Goal: Use online tool/utility: Utilize a website feature to perform a specific function

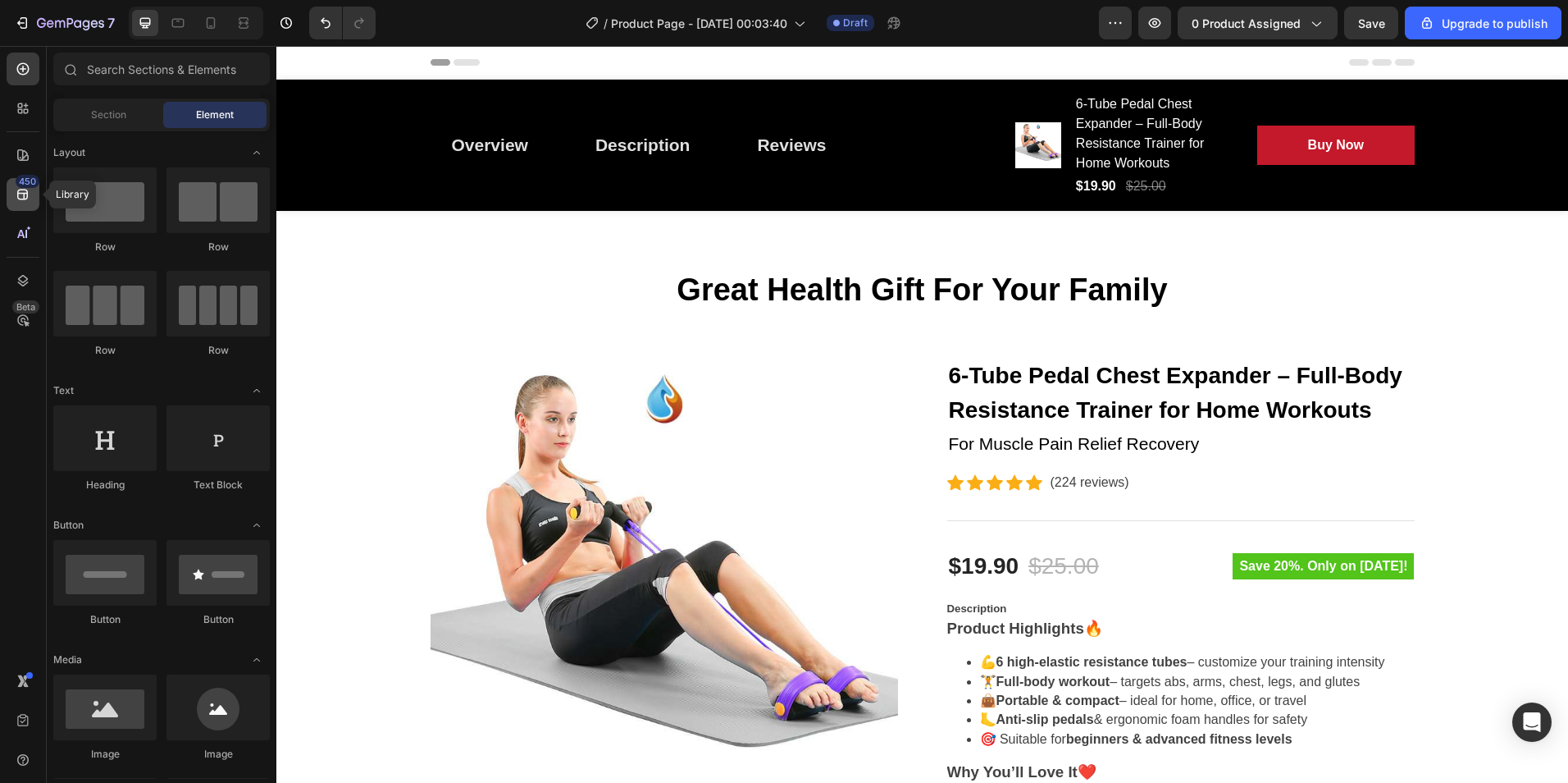
click at [28, 190] on icon at bounding box center [23, 194] width 17 height 17
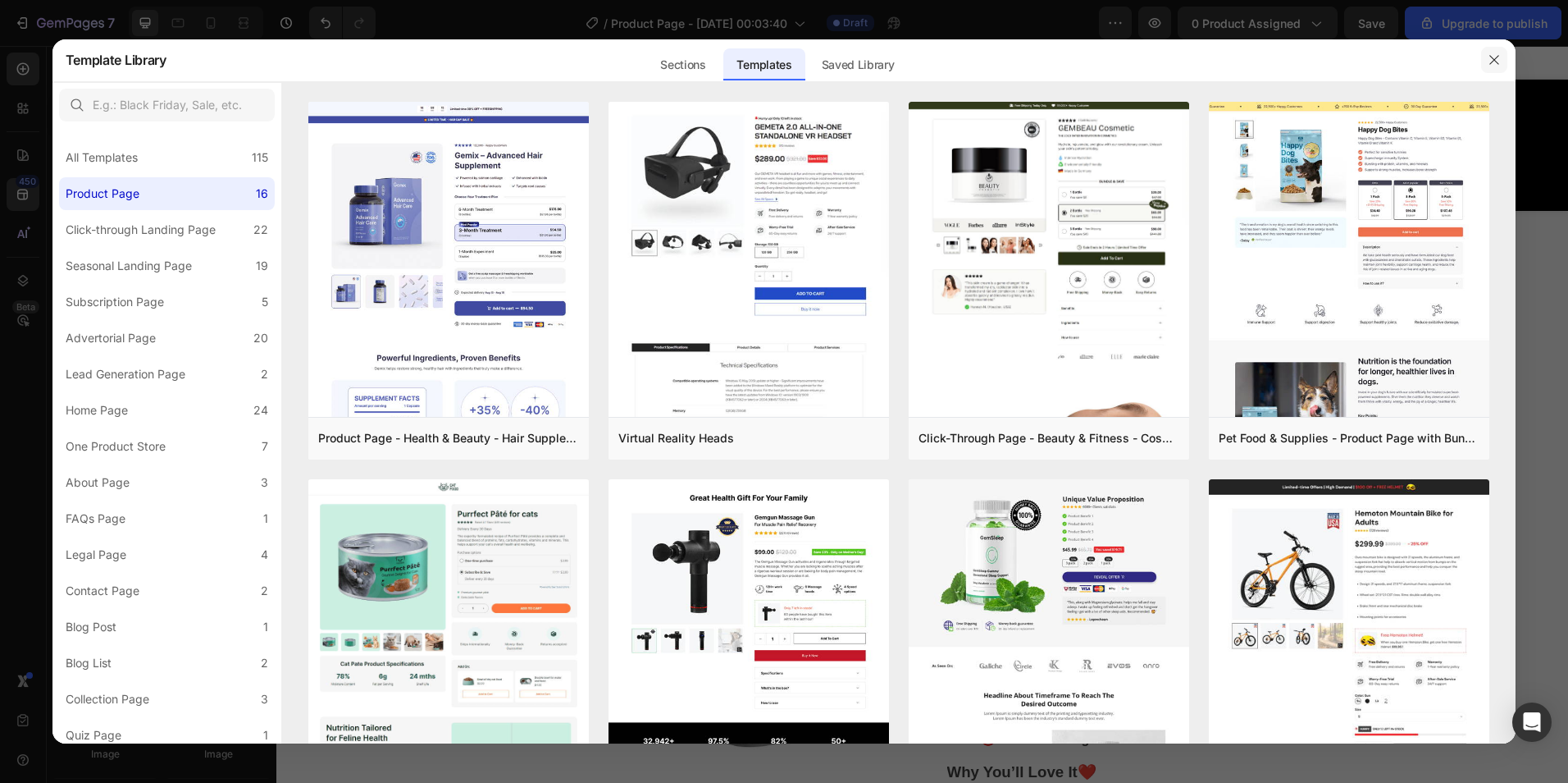
click at [1495, 60] on icon "button" at bounding box center [1494, 59] width 9 height 9
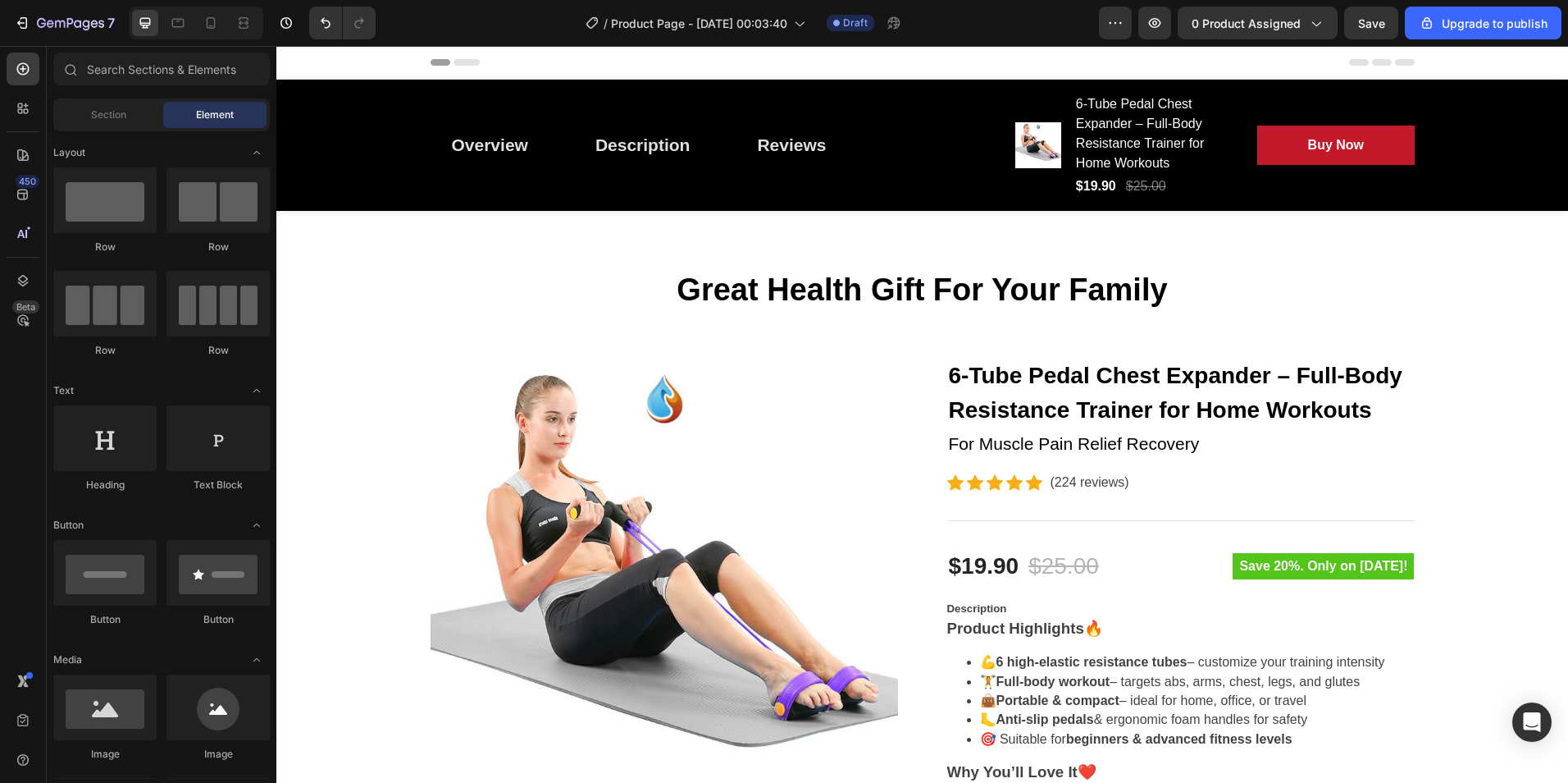
click at [155, 49] on div "Sections(18) Elements(84) Section Element Hero Section Product Detail Brands Tr…" at bounding box center [162, 415] width 229 height 737
click at [157, 67] on input "text" at bounding box center [162, 69] width 217 height 33
click at [113, 123] on div "Section" at bounding box center [108, 114] width 103 height 26
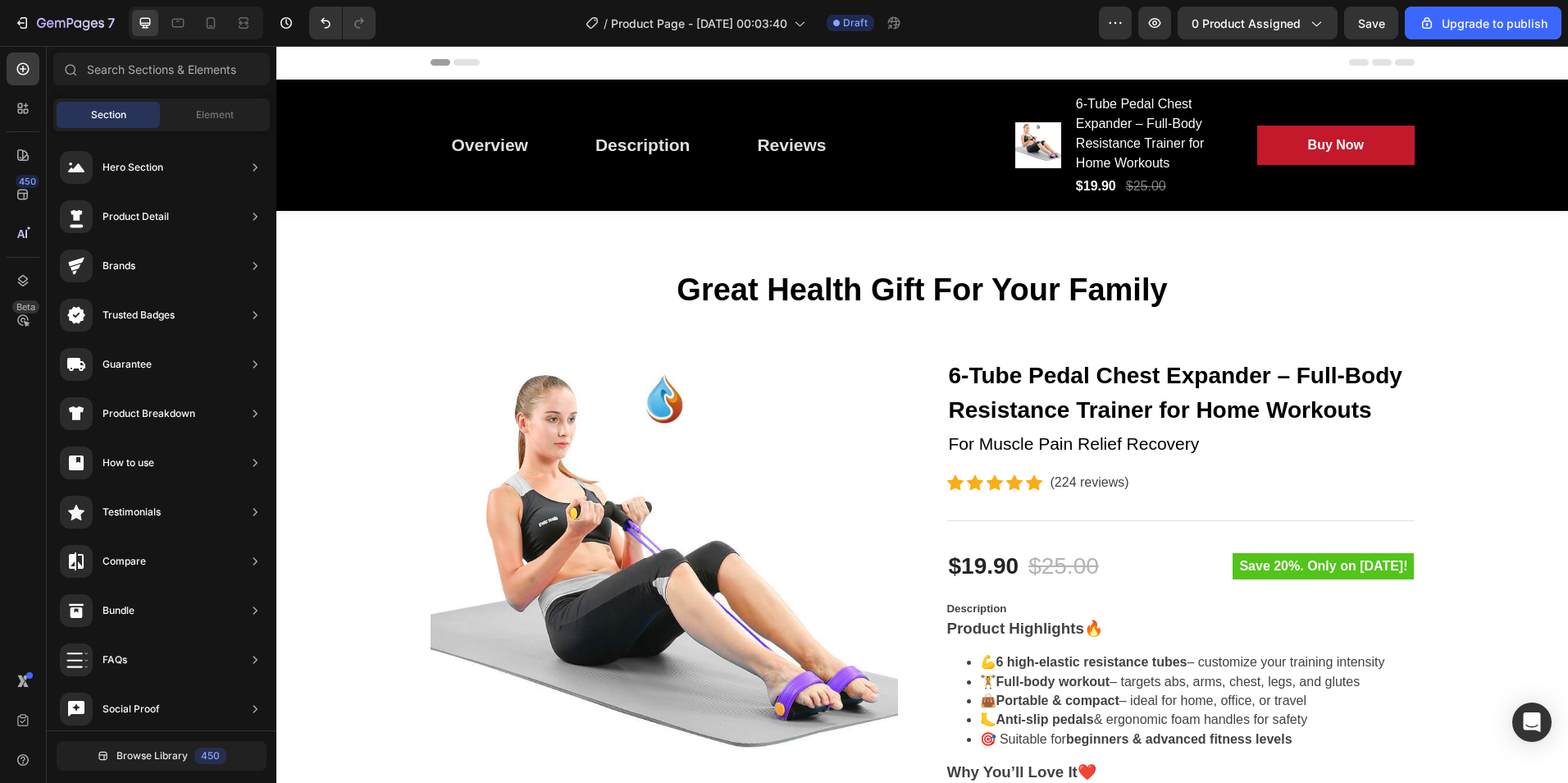
click at [233, 100] on div "Section Element" at bounding box center [162, 115] width 217 height 33
click at [14, 101] on div at bounding box center [23, 108] width 33 height 33
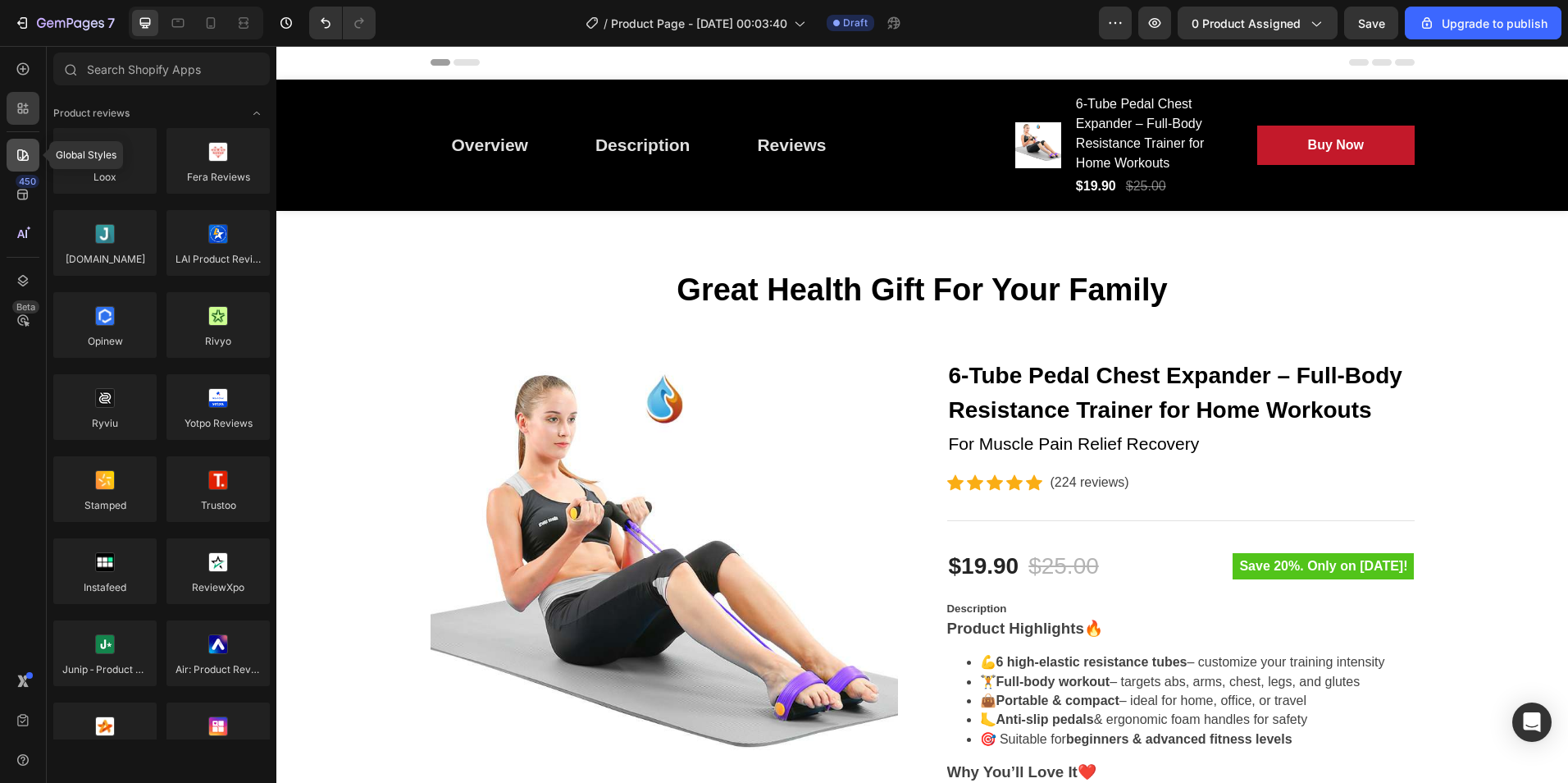
click at [29, 143] on div at bounding box center [23, 155] width 33 height 33
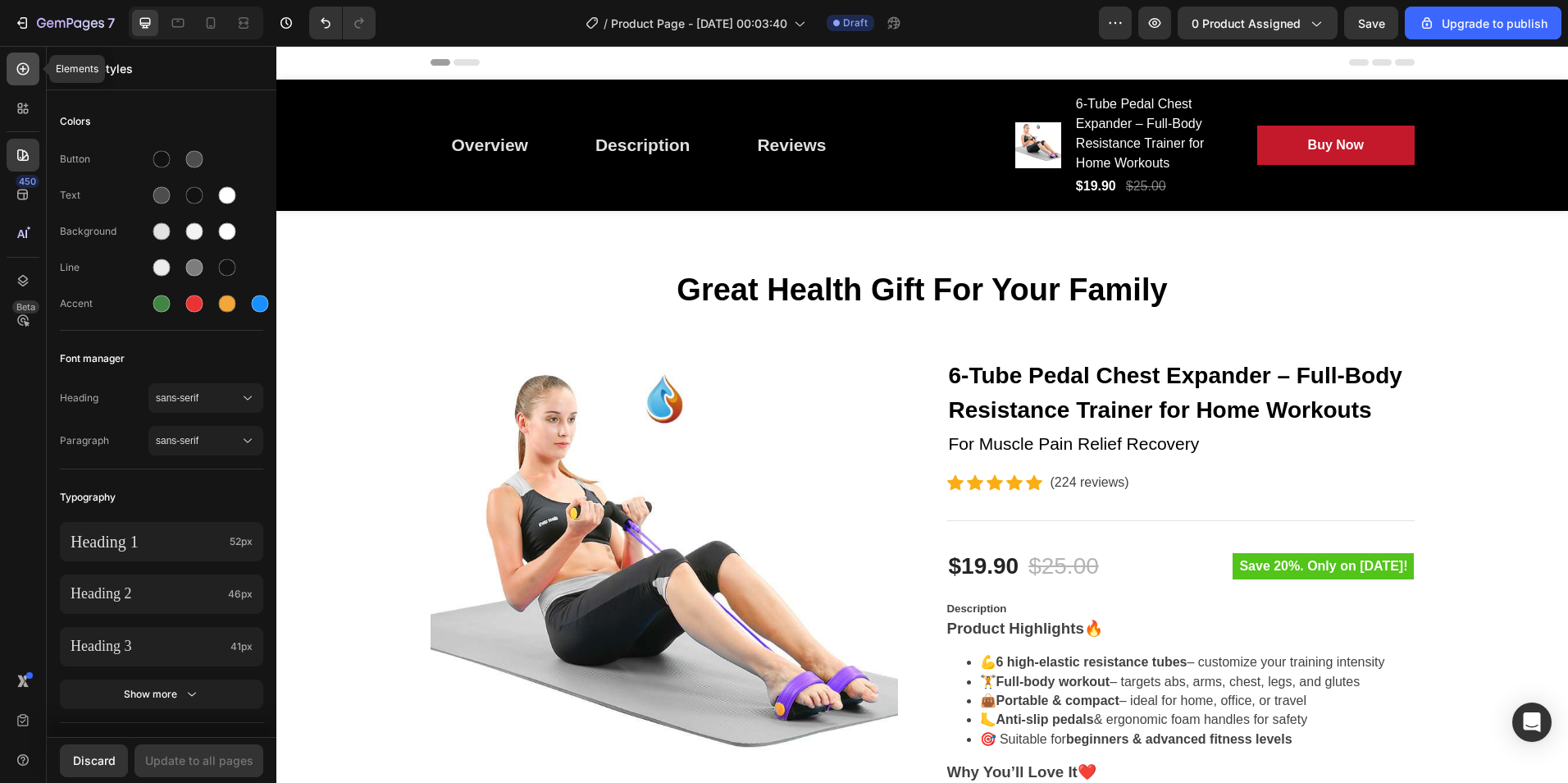
click at [28, 70] on icon at bounding box center [23, 69] width 13 height 13
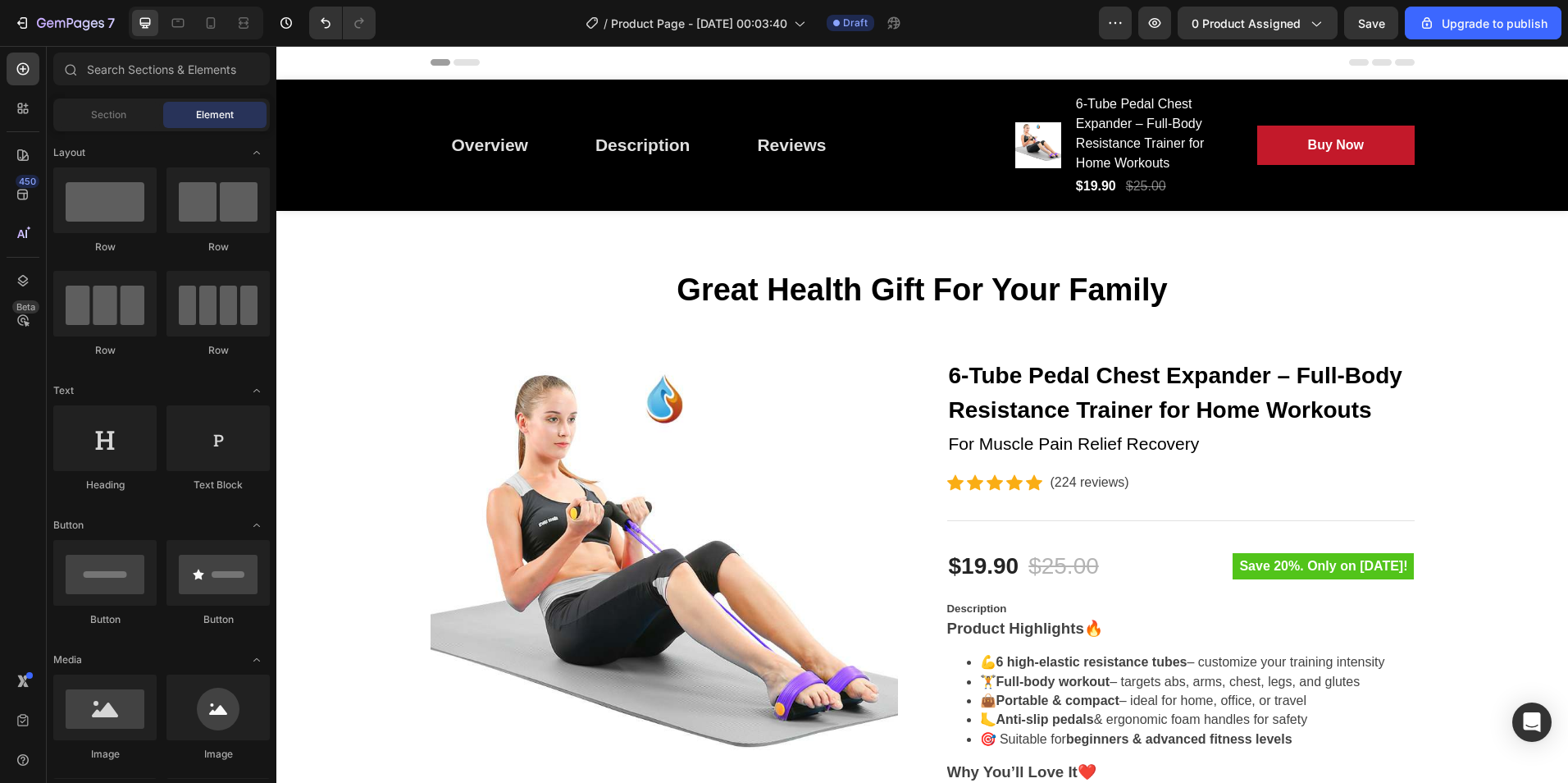
click at [84, 100] on div "Section Element" at bounding box center [162, 115] width 217 height 33
click at [89, 109] on div "Section" at bounding box center [108, 114] width 103 height 26
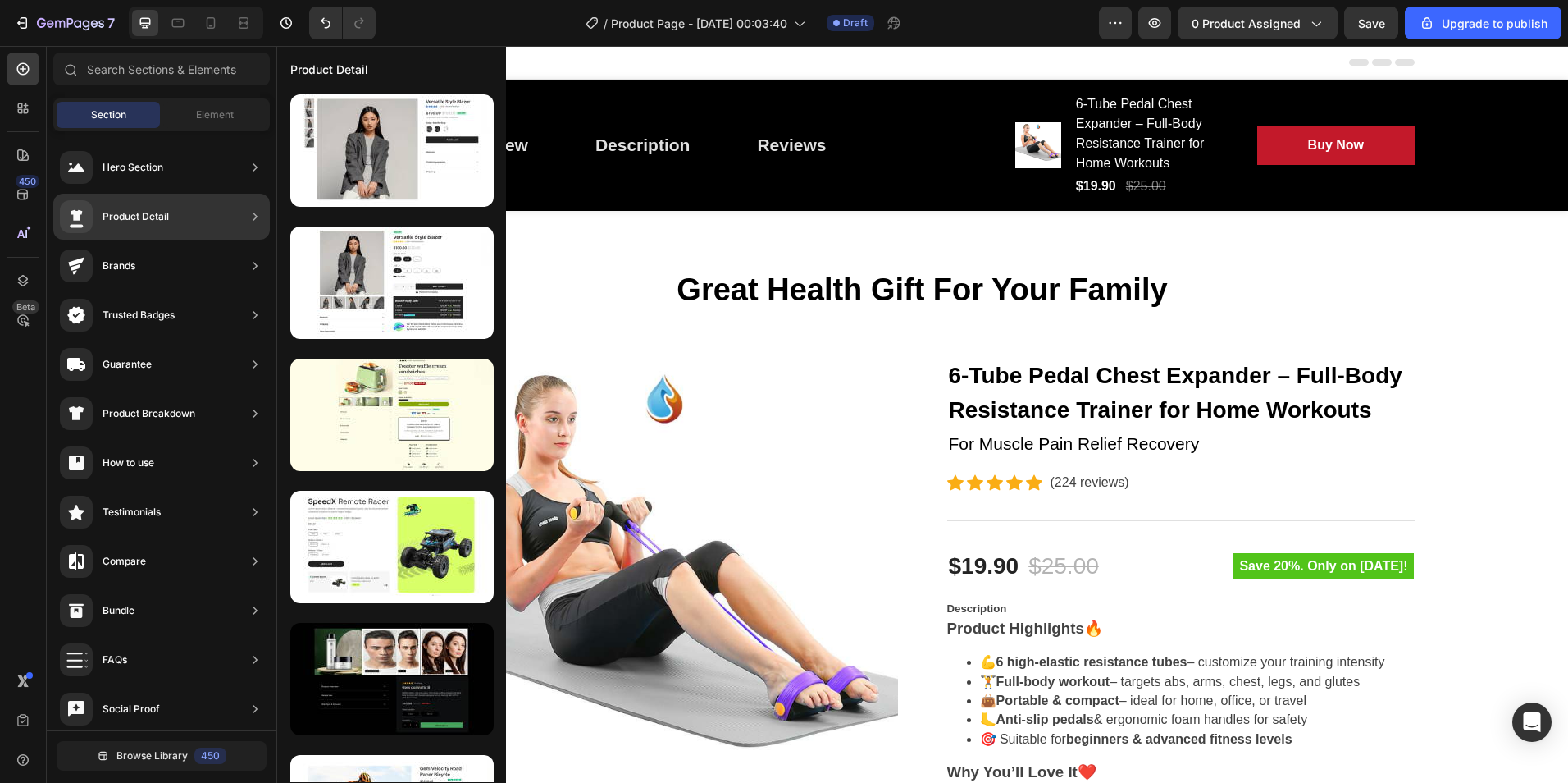
click at [188, 209] on div "Product Detail" at bounding box center [162, 216] width 217 height 46
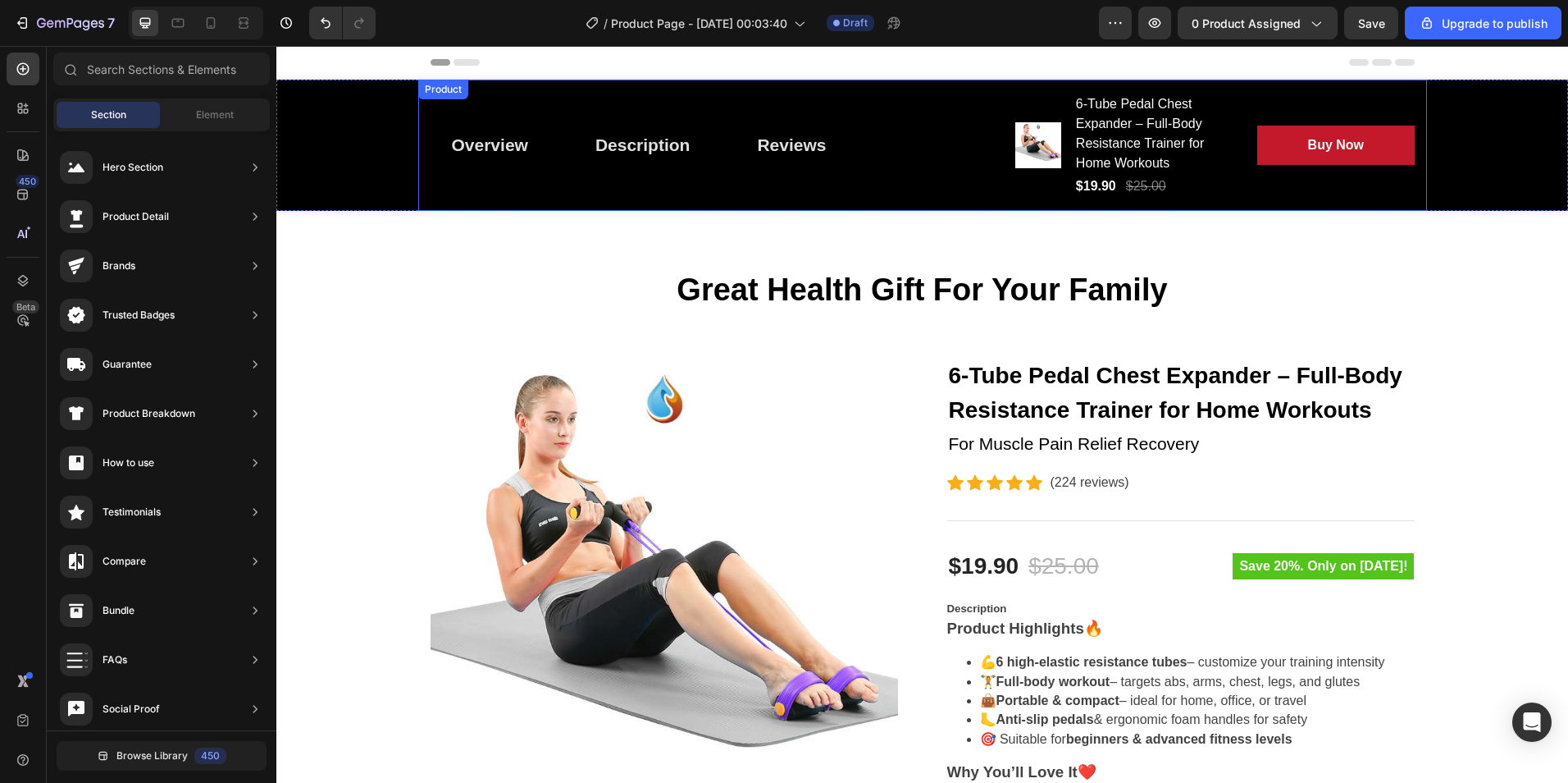
click at [755, 82] on div "Overview Button Description Button Reviews Button Row Product Images 6-Tube Ped…" at bounding box center [923, 145] width 1009 height 131
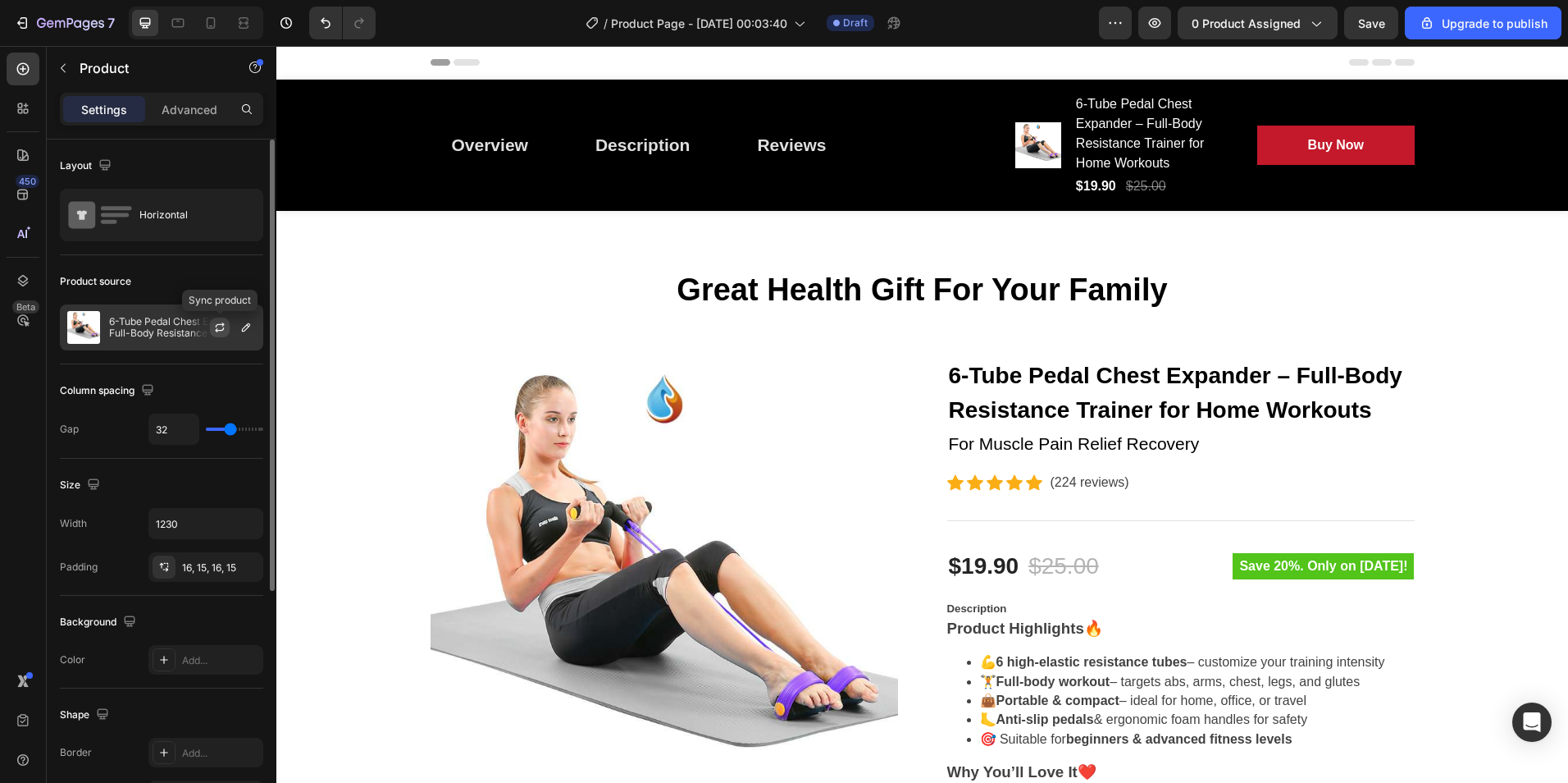
click at [221, 326] on icon "button" at bounding box center [220, 327] width 13 height 13
click at [245, 324] on icon "button" at bounding box center [246, 327] width 13 height 13
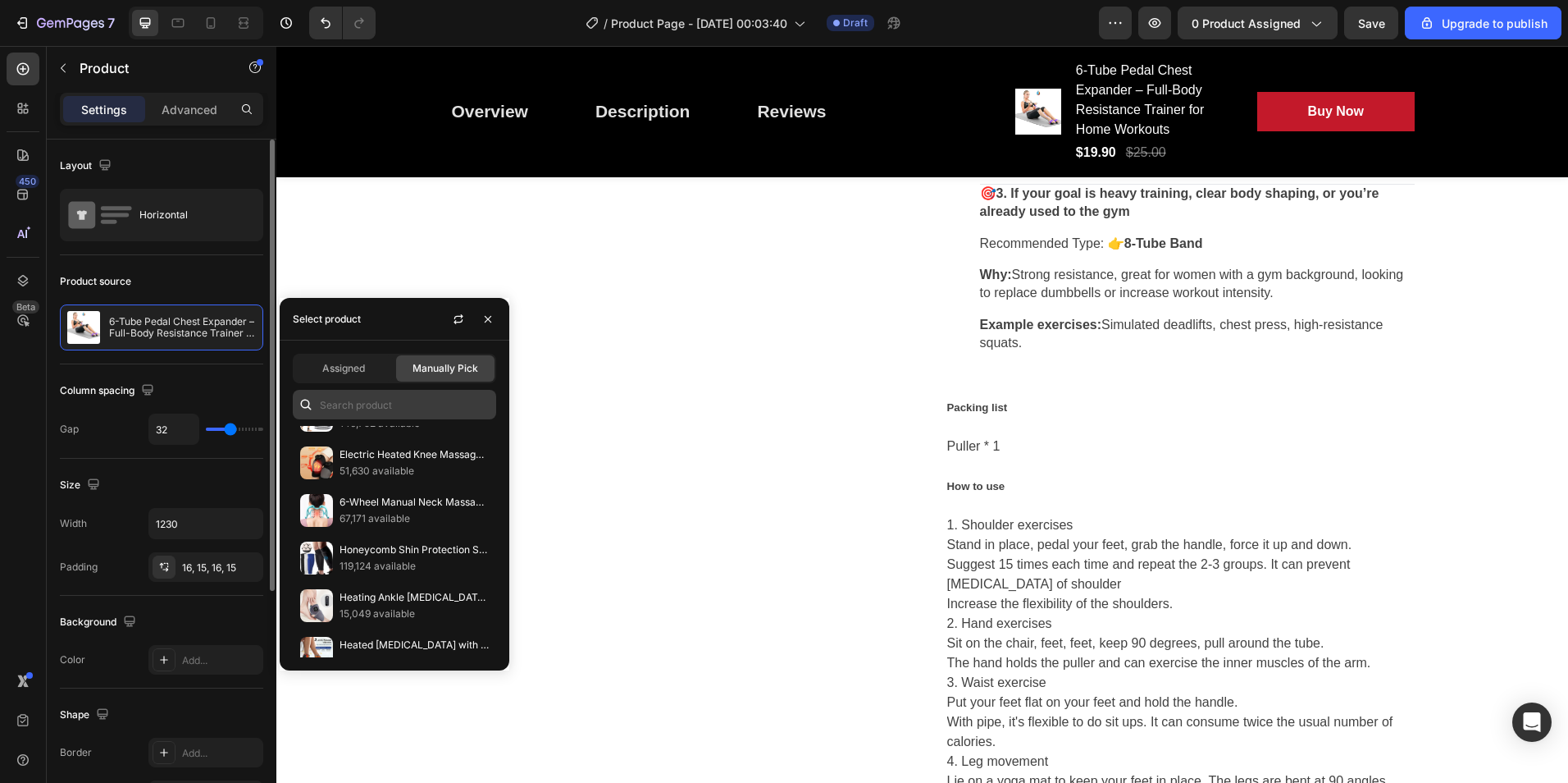
scroll to position [1476, 0]
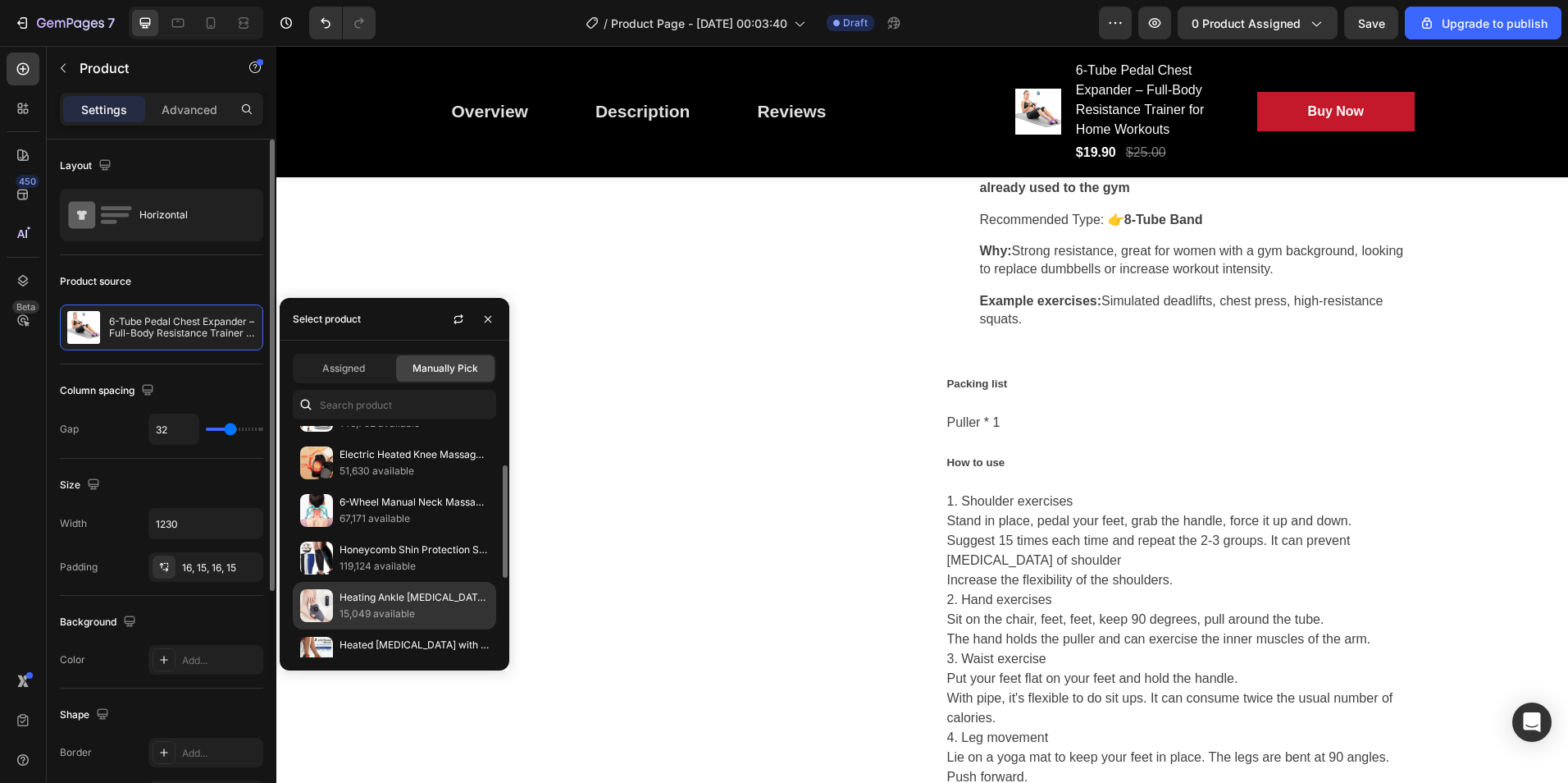
click at [375, 614] on p "15,049 available" at bounding box center [414, 614] width 149 height 17
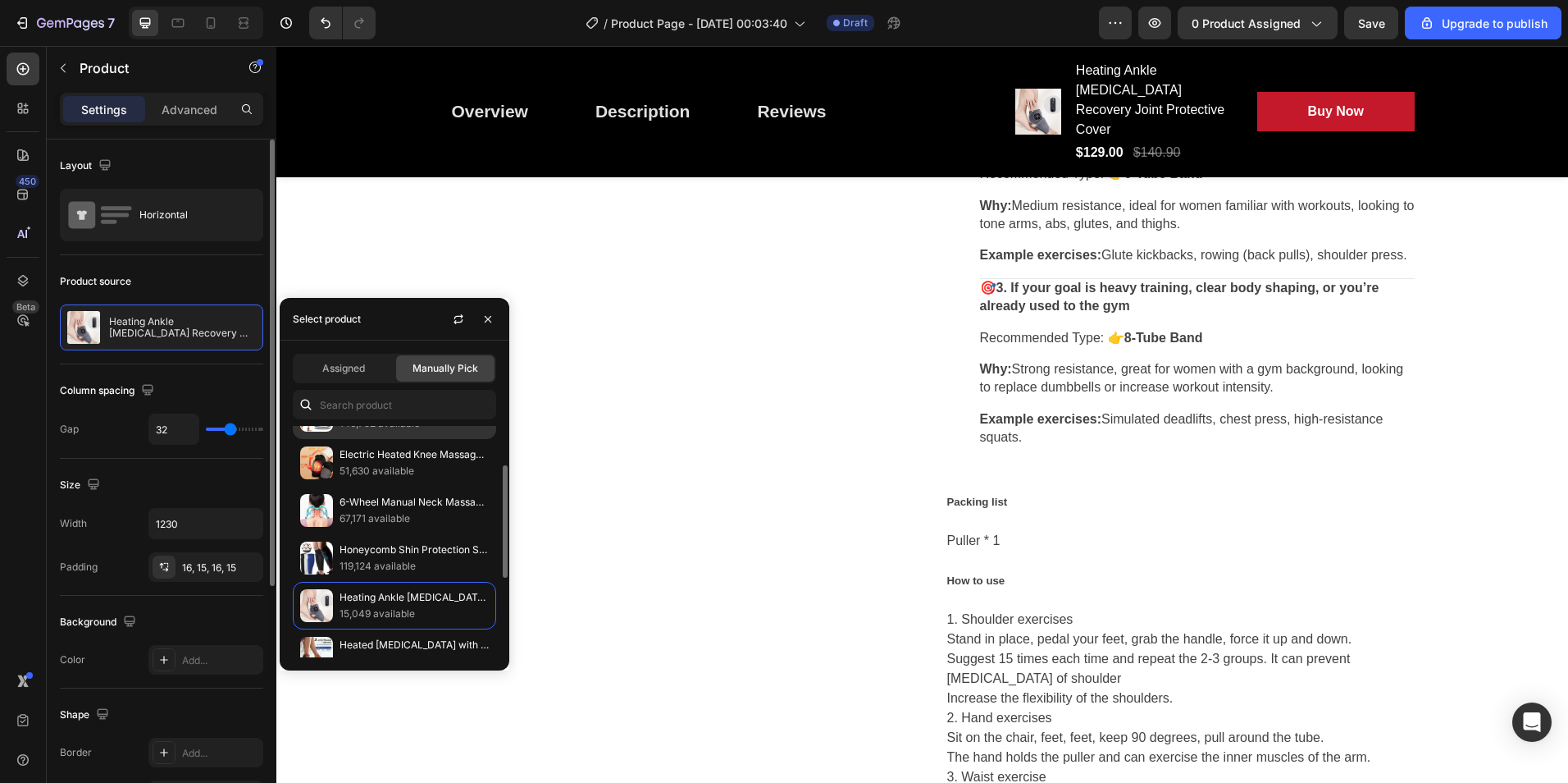
scroll to position [1457, 0]
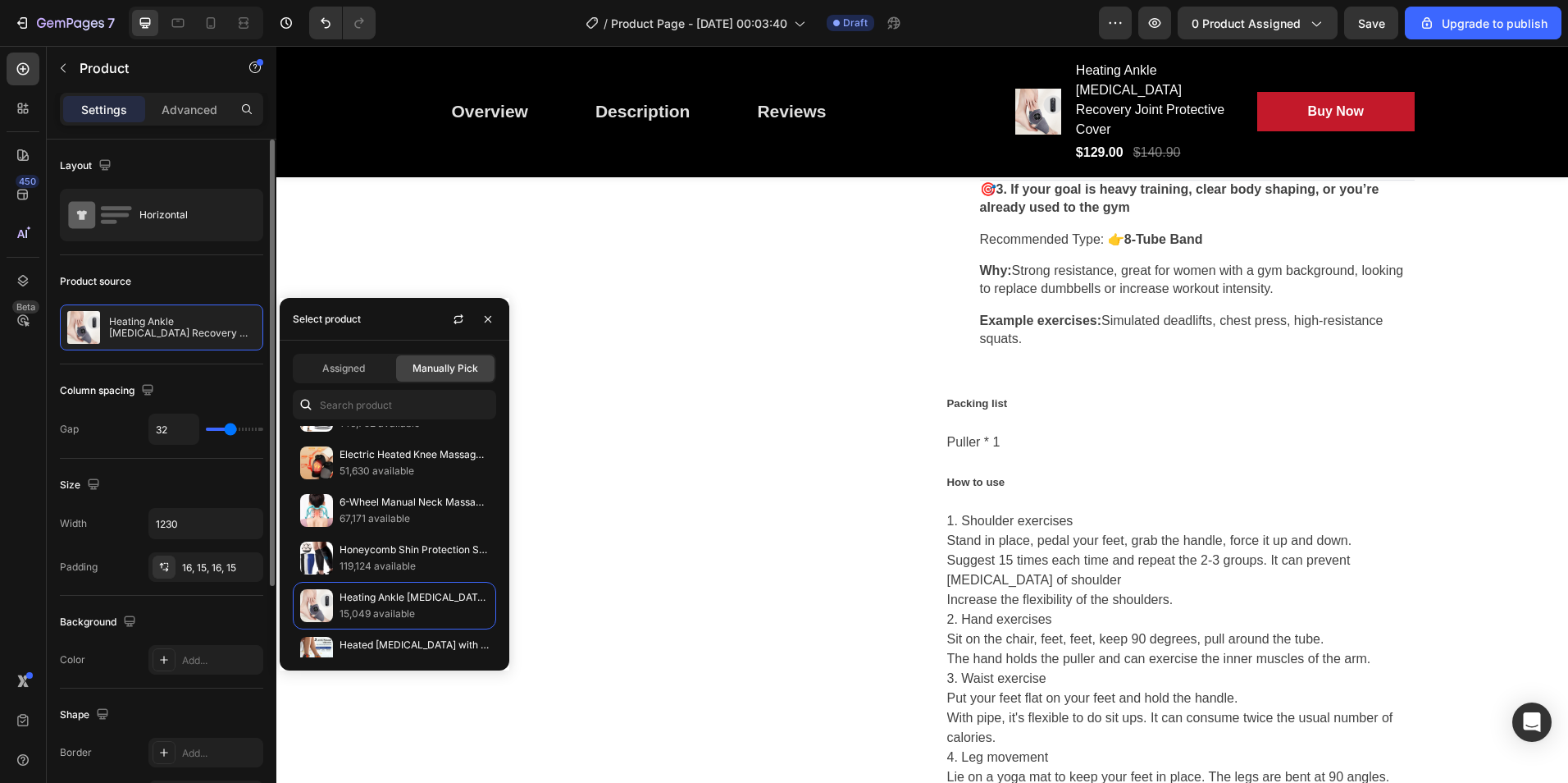
click at [464, 368] on span "Manually Pick" at bounding box center [445, 368] width 65 height 15
click at [359, 367] on span "Assigned" at bounding box center [343, 368] width 43 height 15
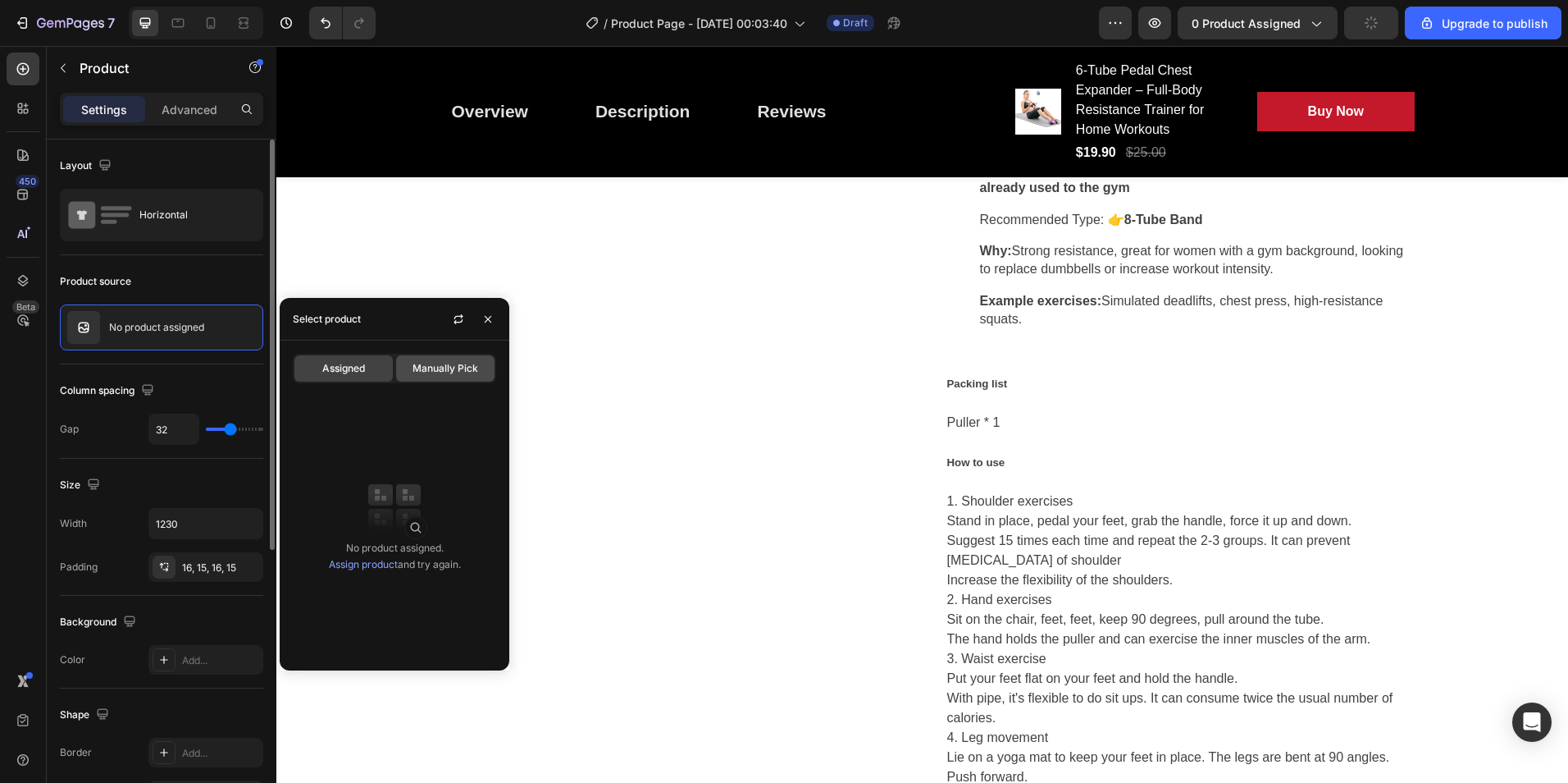
click at [453, 369] on span "Manually Pick" at bounding box center [445, 368] width 65 height 15
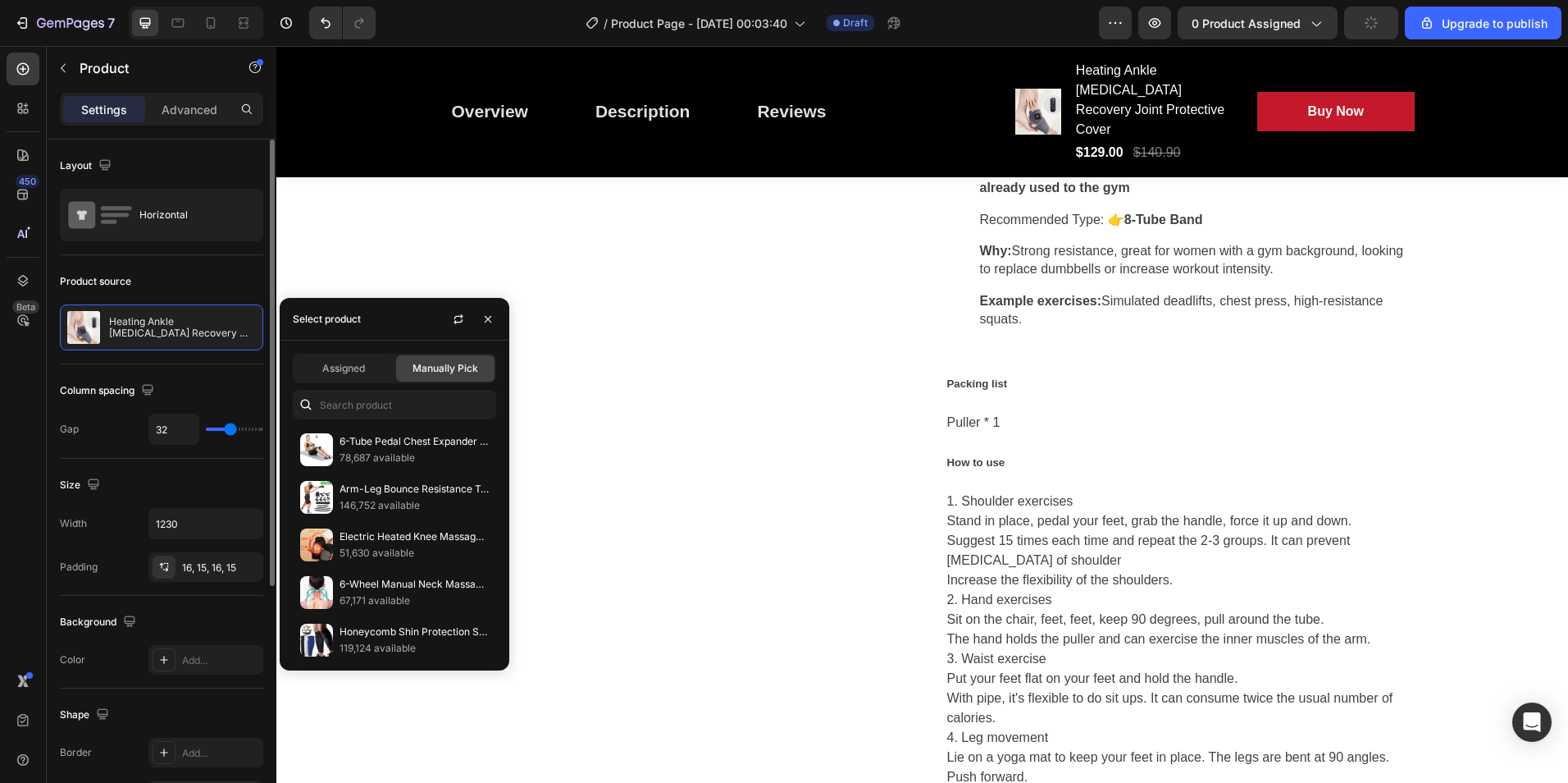
scroll to position [1457, 0]
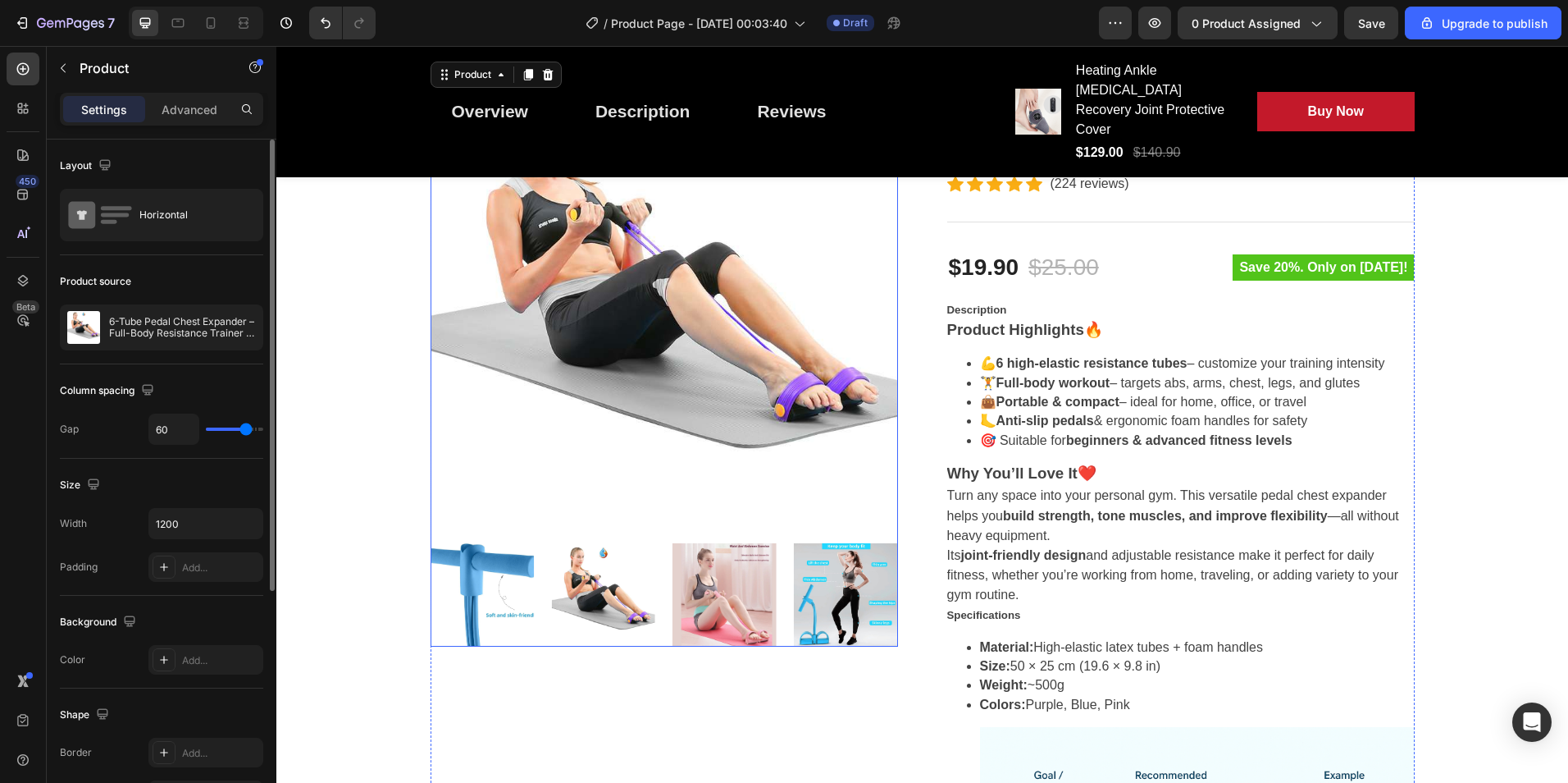
scroll to position [144, 0]
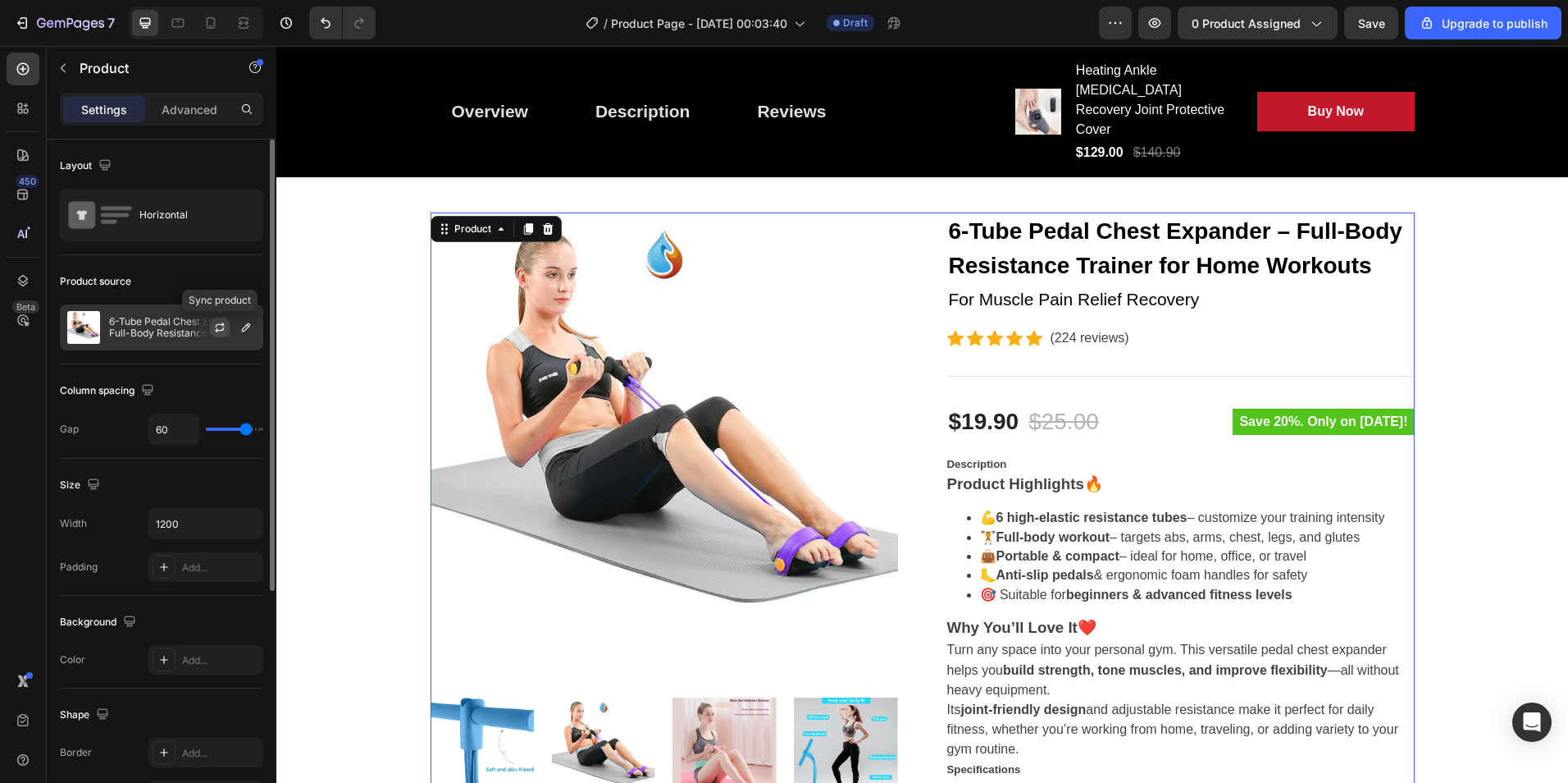
click at [219, 327] on icon "button" at bounding box center [220, 327] width 13 height 13
click at [0, 0] on icon "button" at bounding box center [0, 0] width 0 height 0
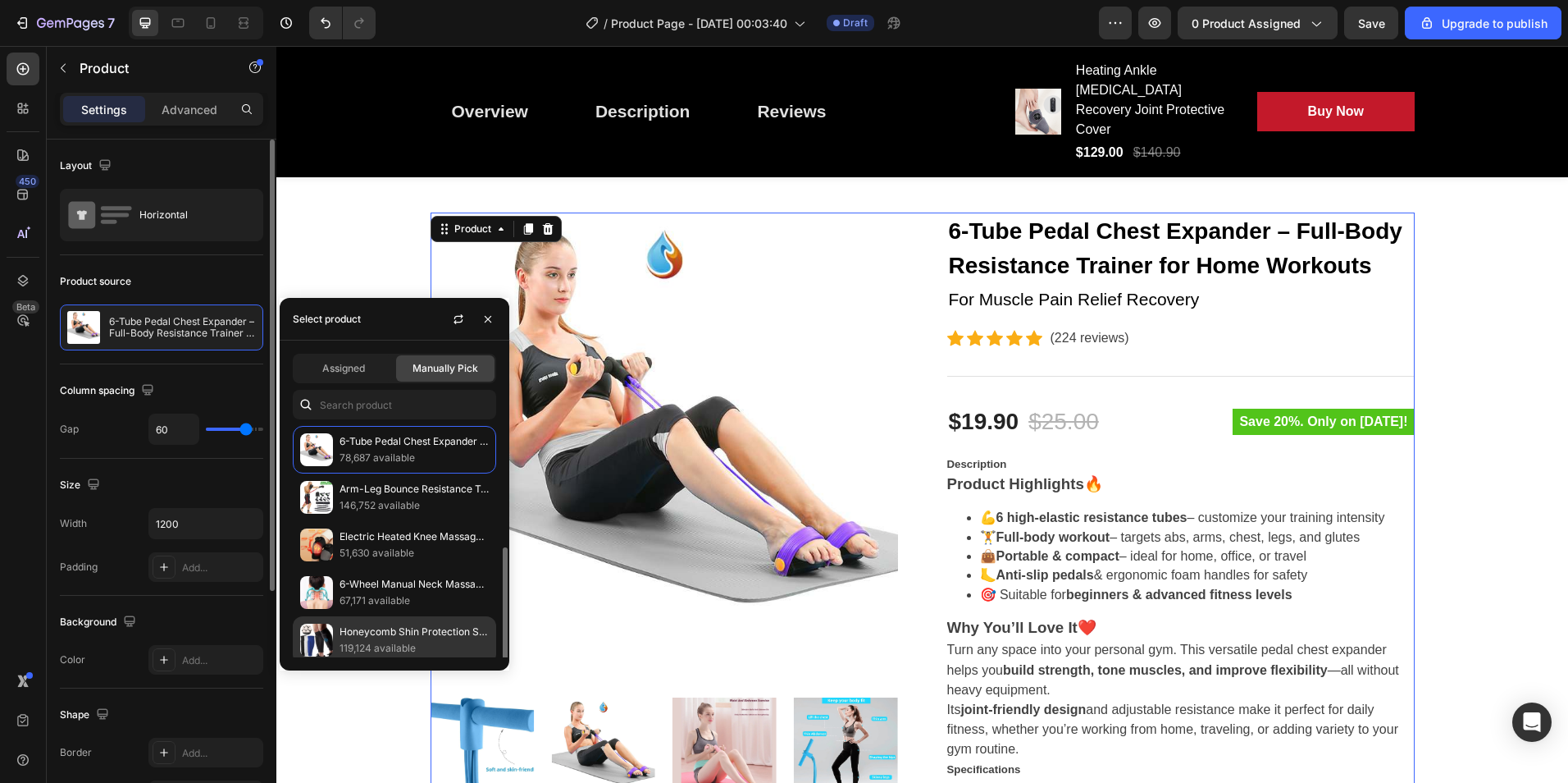
scroll to position [82, 0]
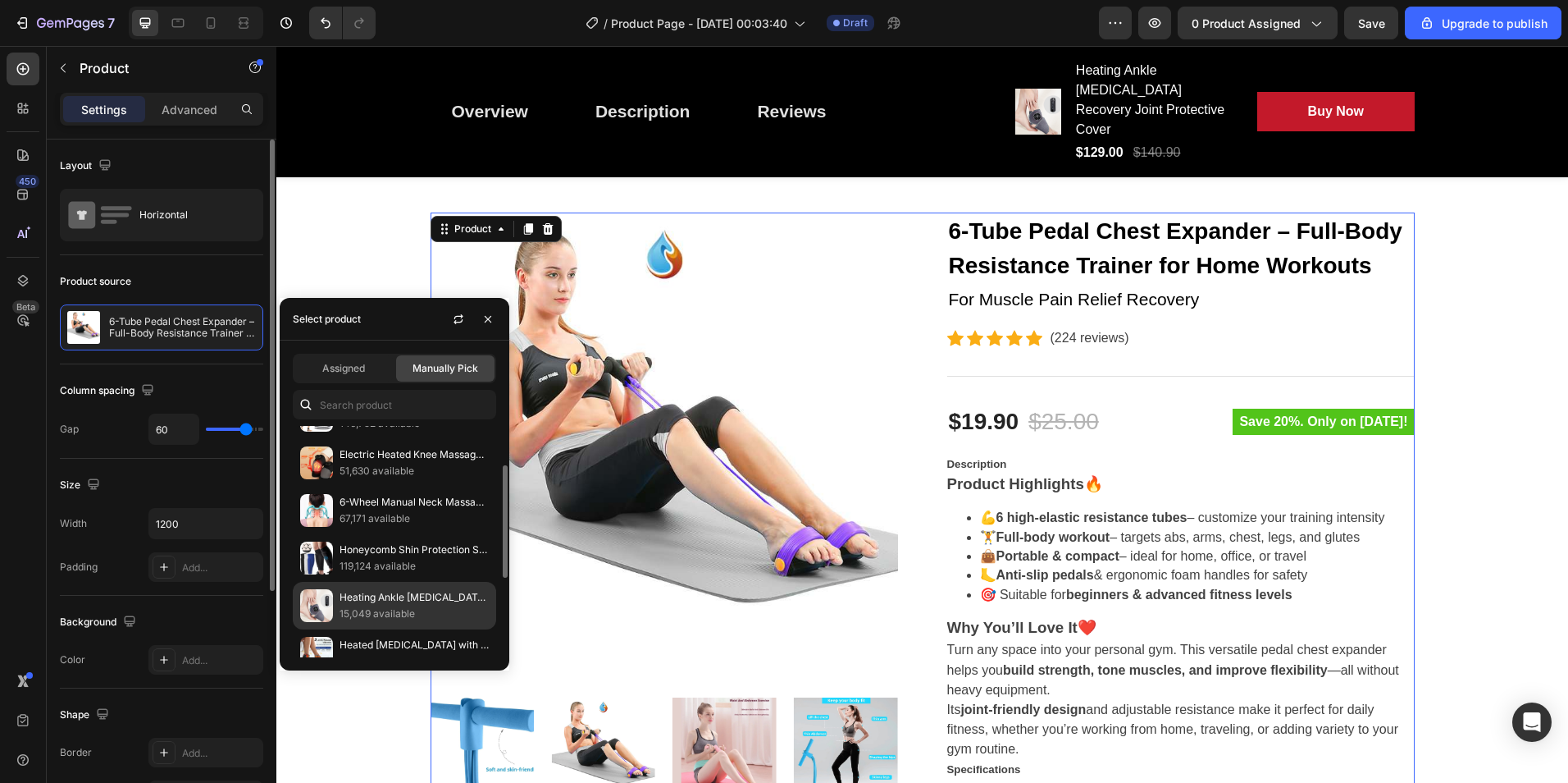
click at [343, 597] on p "Heating Ankle [MEDICAL_DATA] Recovery Joint Protective Cover" at bounding box center [414, 597] width 149 height 17
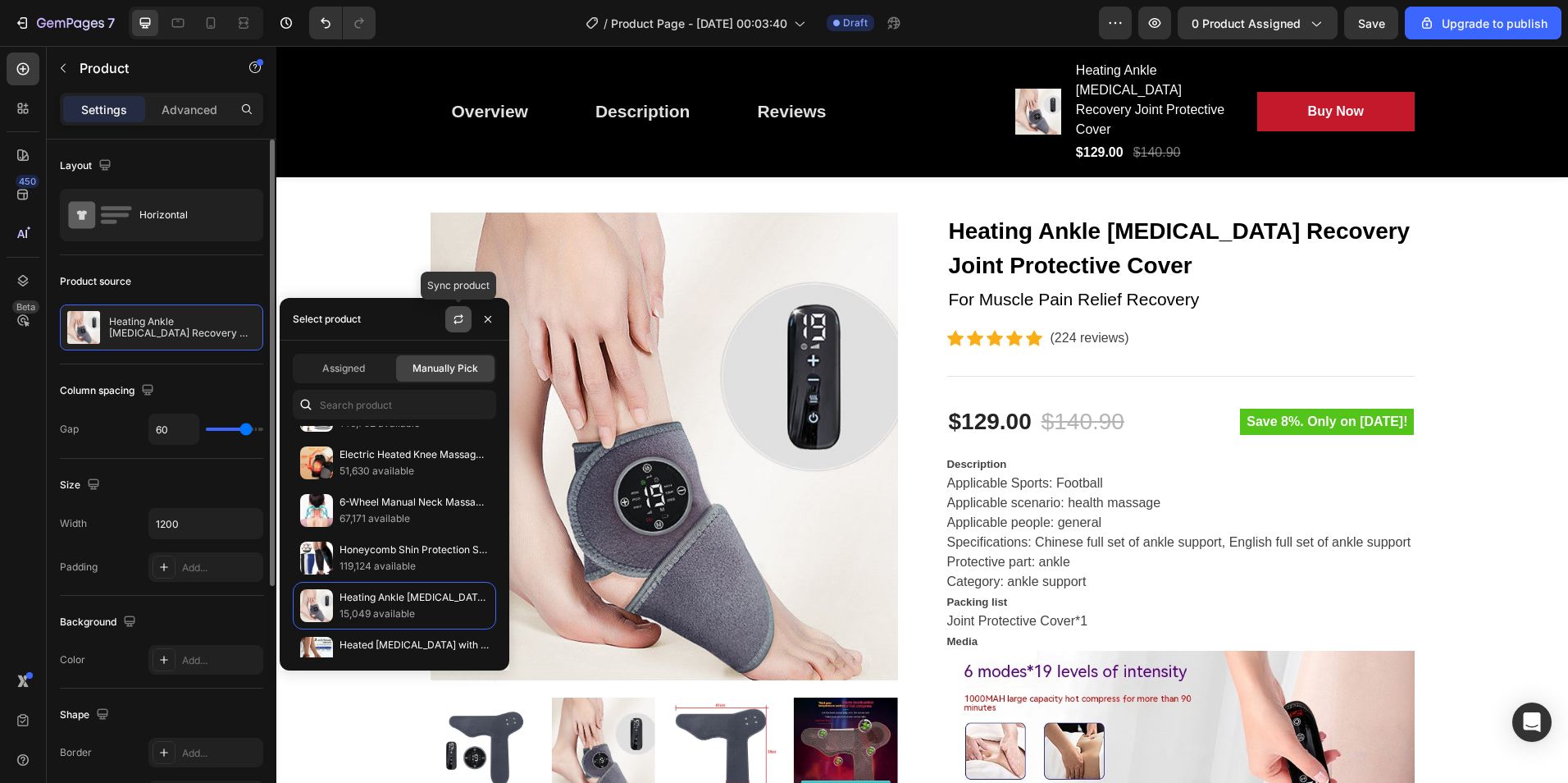
click at [454, 313] on icon "button" at bounding box center [459, 319] width 13 height 13
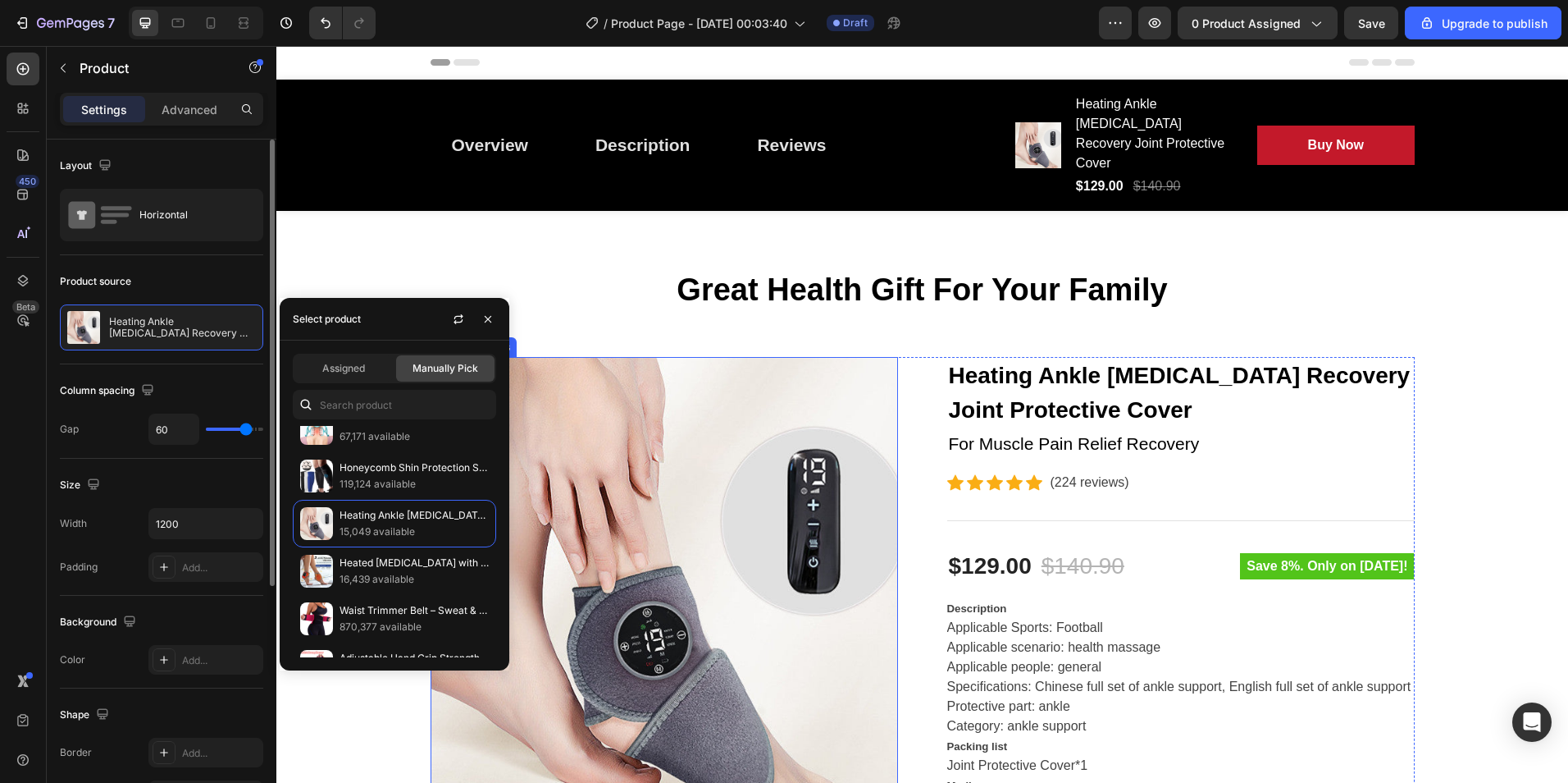
scroll to position [328, 0]
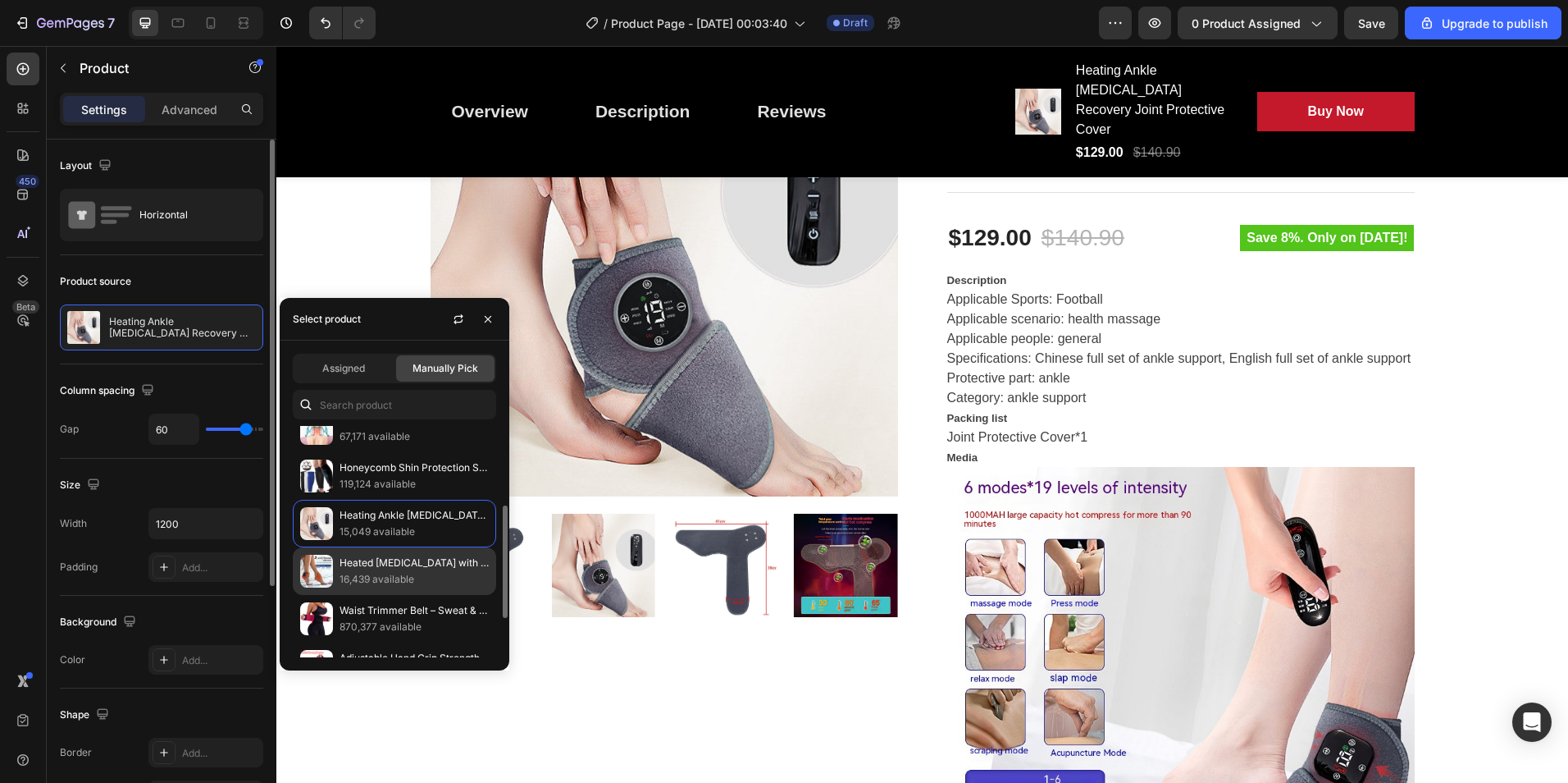
click at [393, 577] on p "16,439 available" at bounding box center [414, 580] width 149 height 17
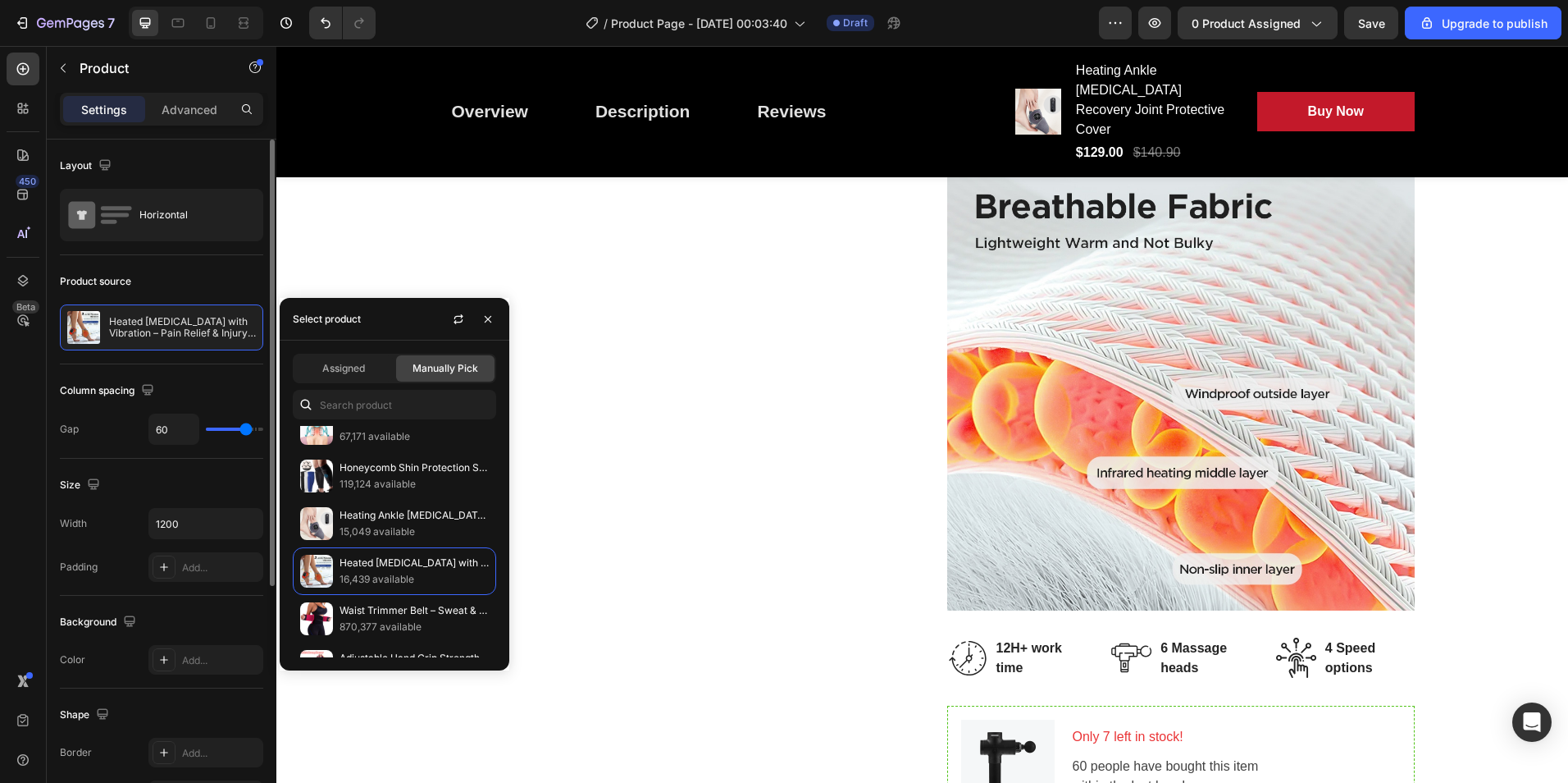
scroll to position [3609, 0]
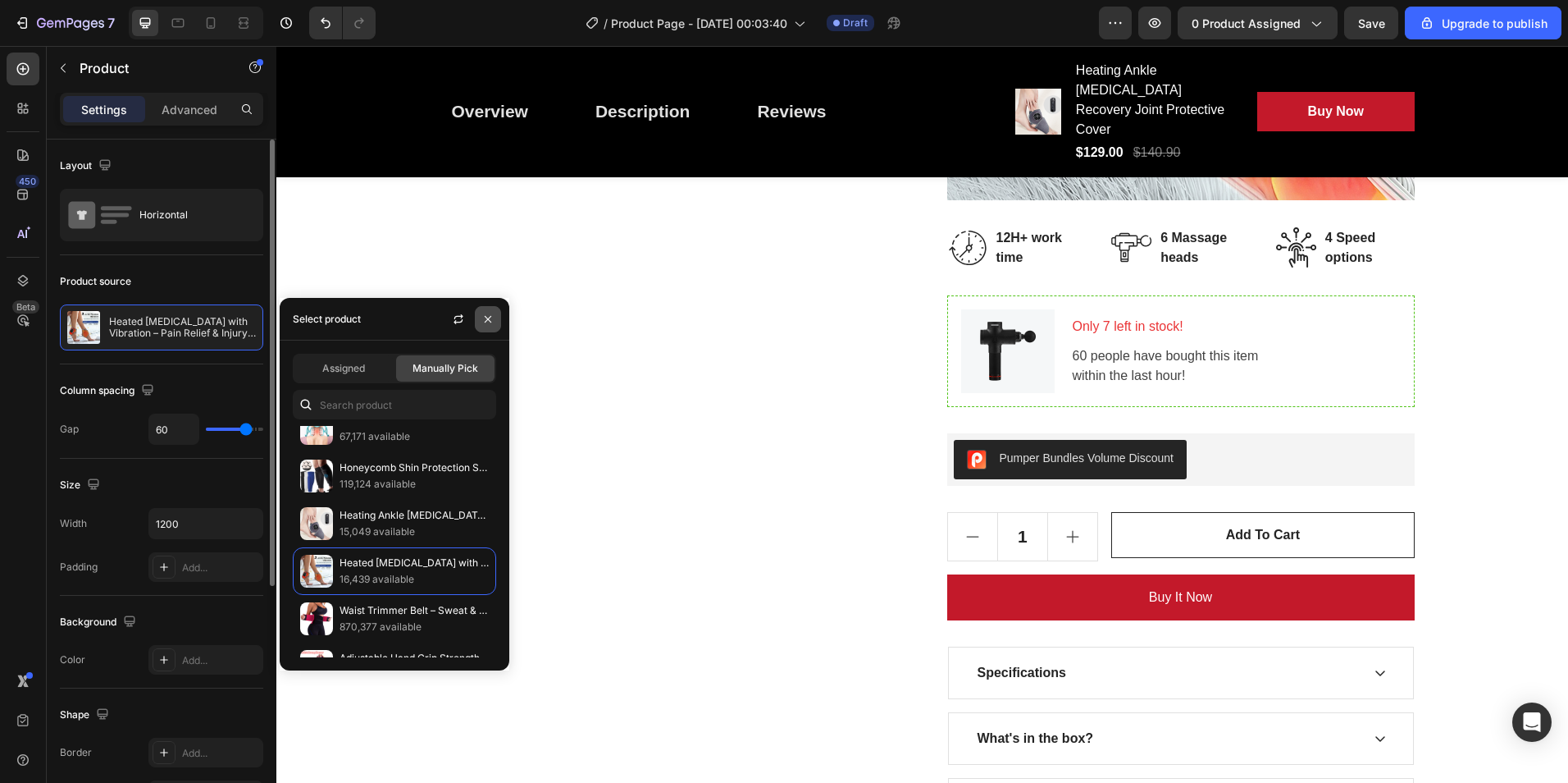
click at [485, 314] on icon "button" at bounding box center [488, 319] width 13 height 13
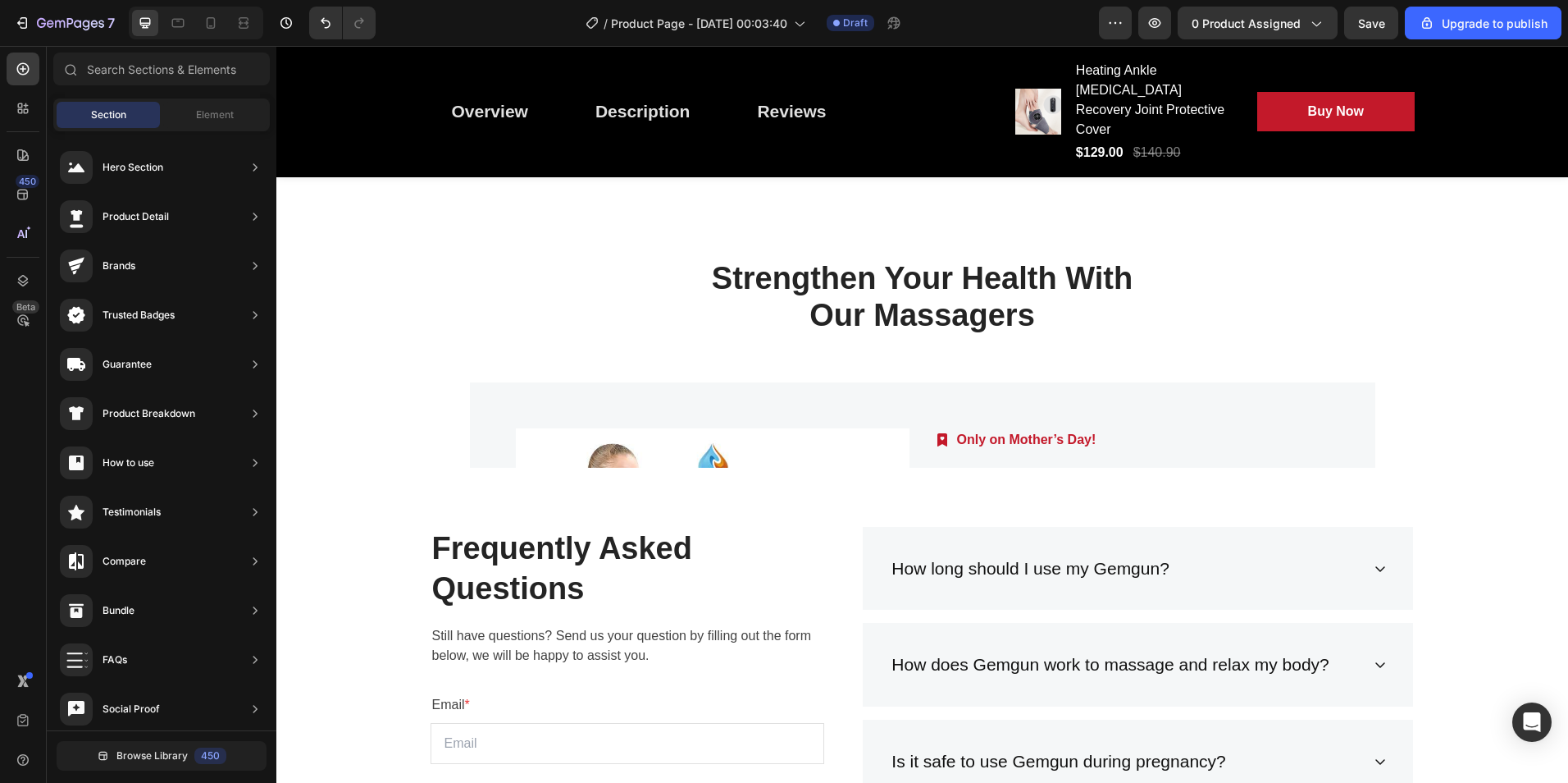
scroll to position [7641, 0]
